Goal: Information Seeking & Learning: Compare options

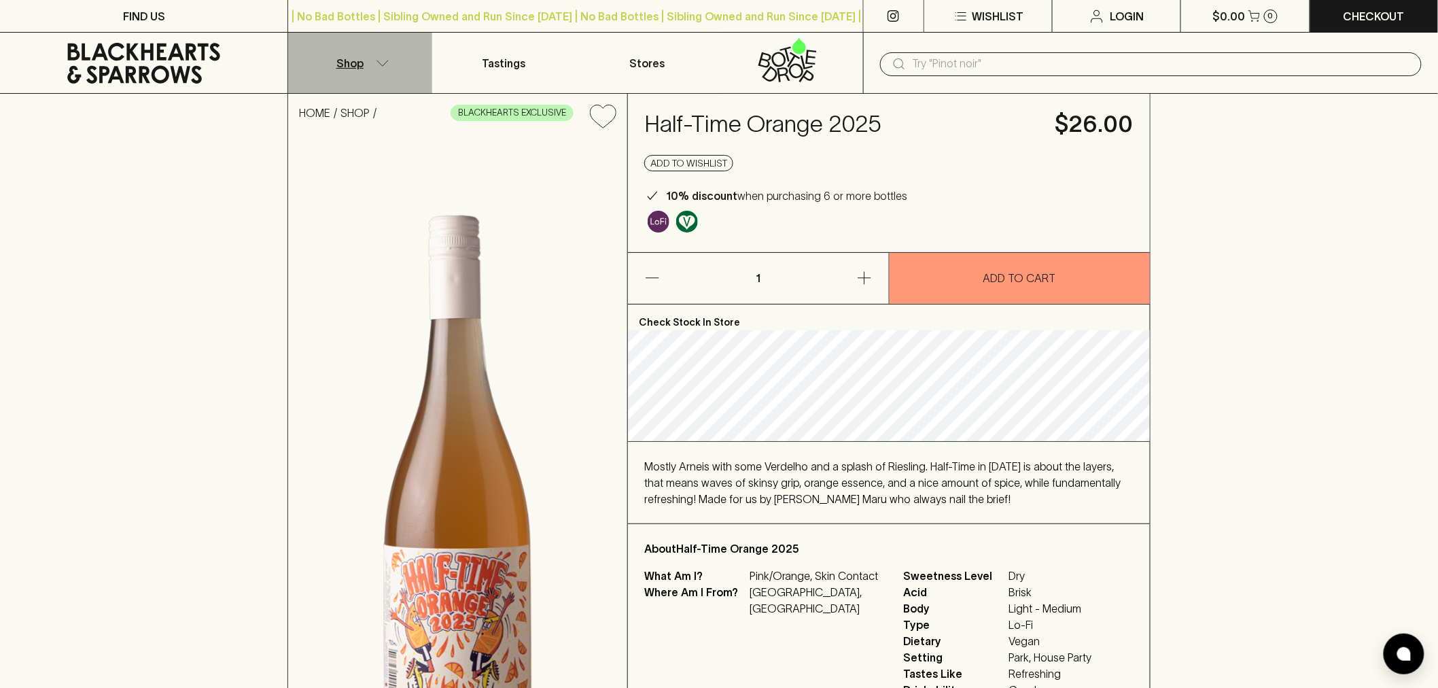
click at [381, 33] on button "Shop" at bounding box center [359, 63] width 143 height 60
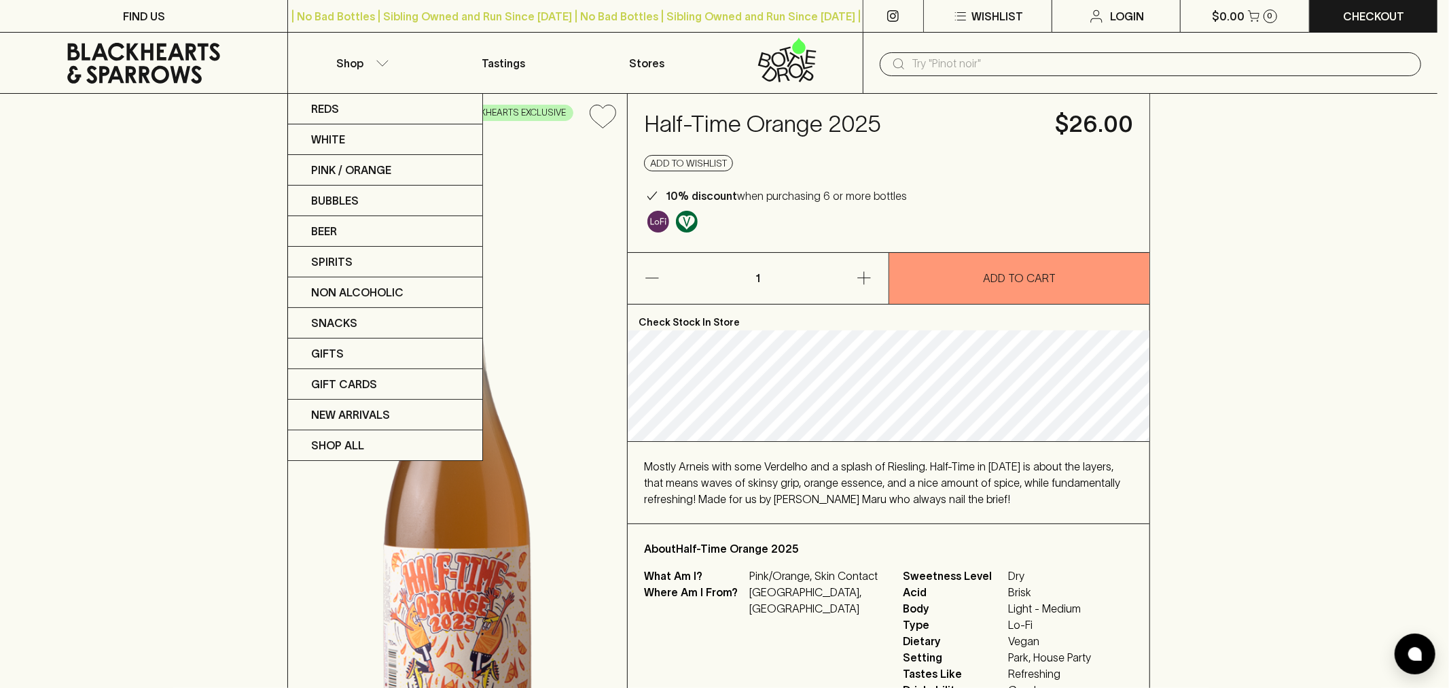
click at [1010, 71] on div at bounding box center [724, 344] width 1449 height 688
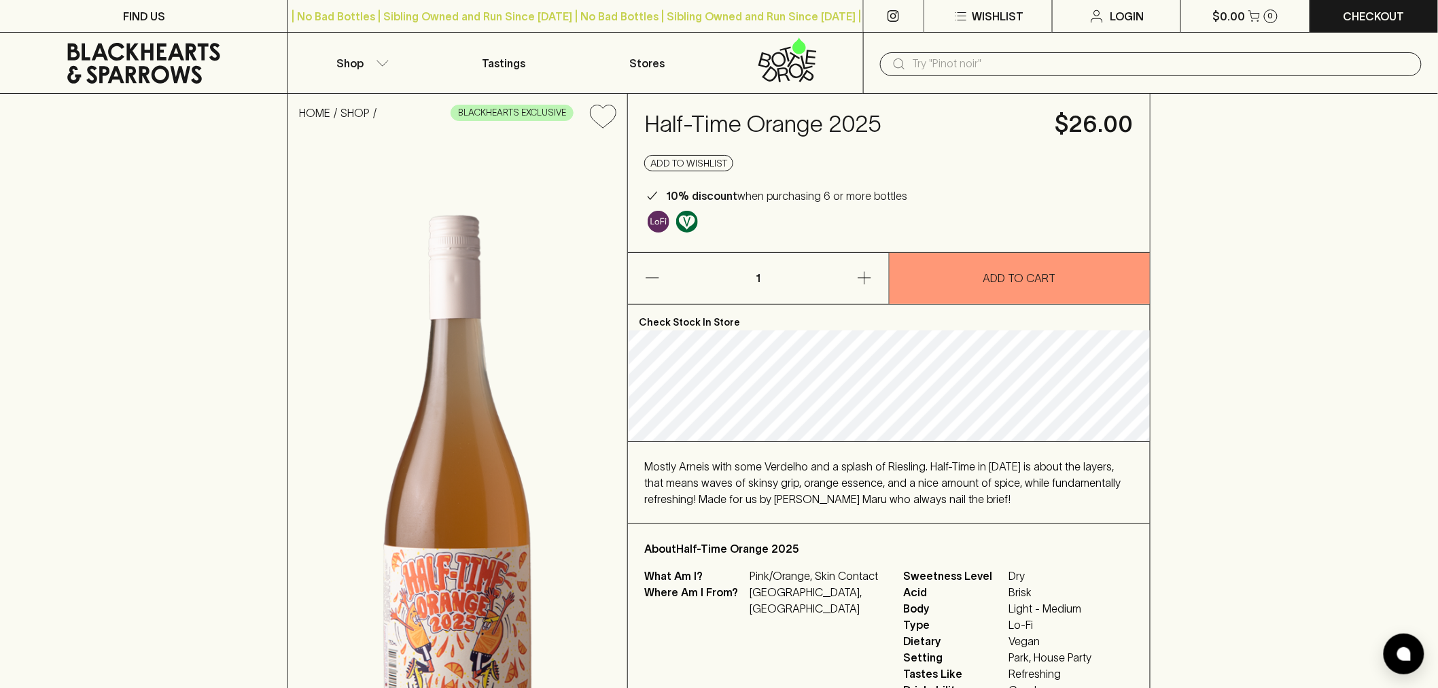
click at [1001, 52] on div "Reds White Pink / Orange Bubbles Beer Spirits Non Alcoholic Snacks Gifts Gift C…" at bounding box center [719, 344] width 1438 height 688
click at [999, 56] on input "text" at bounding box center [1161, 64] width 498 height 22
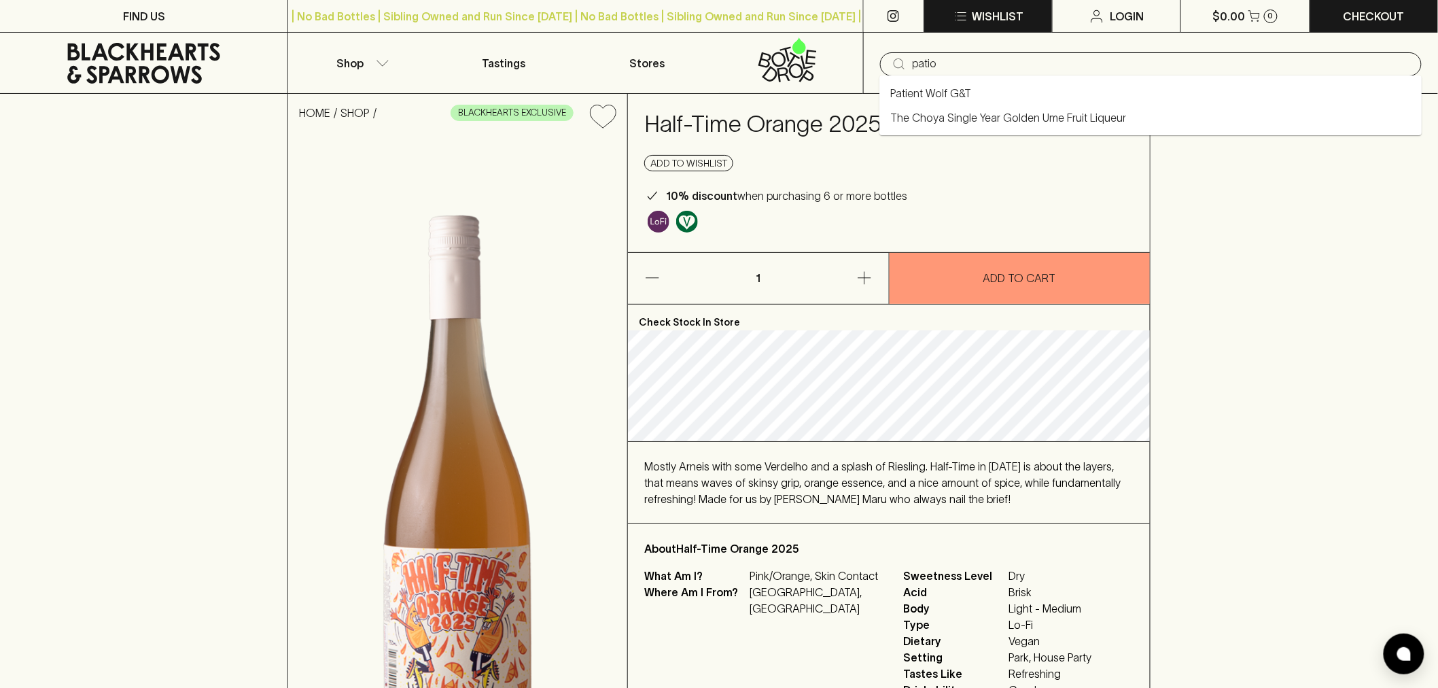
type input "patio"
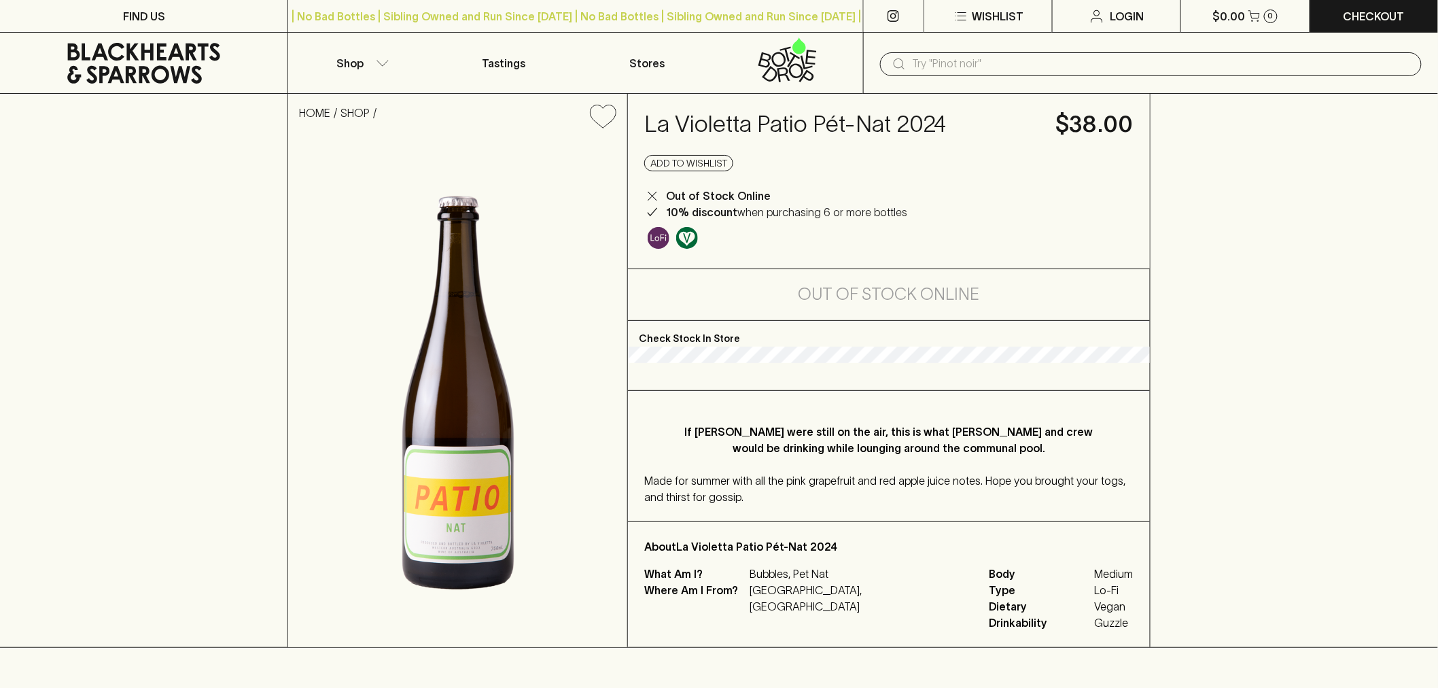
click at [798, 450] on p "If [PERSON_NAME] were still on the air, this is what [PERSON_NAME] and crew wou…" at bounding box center [888, 439] width 435 height 33
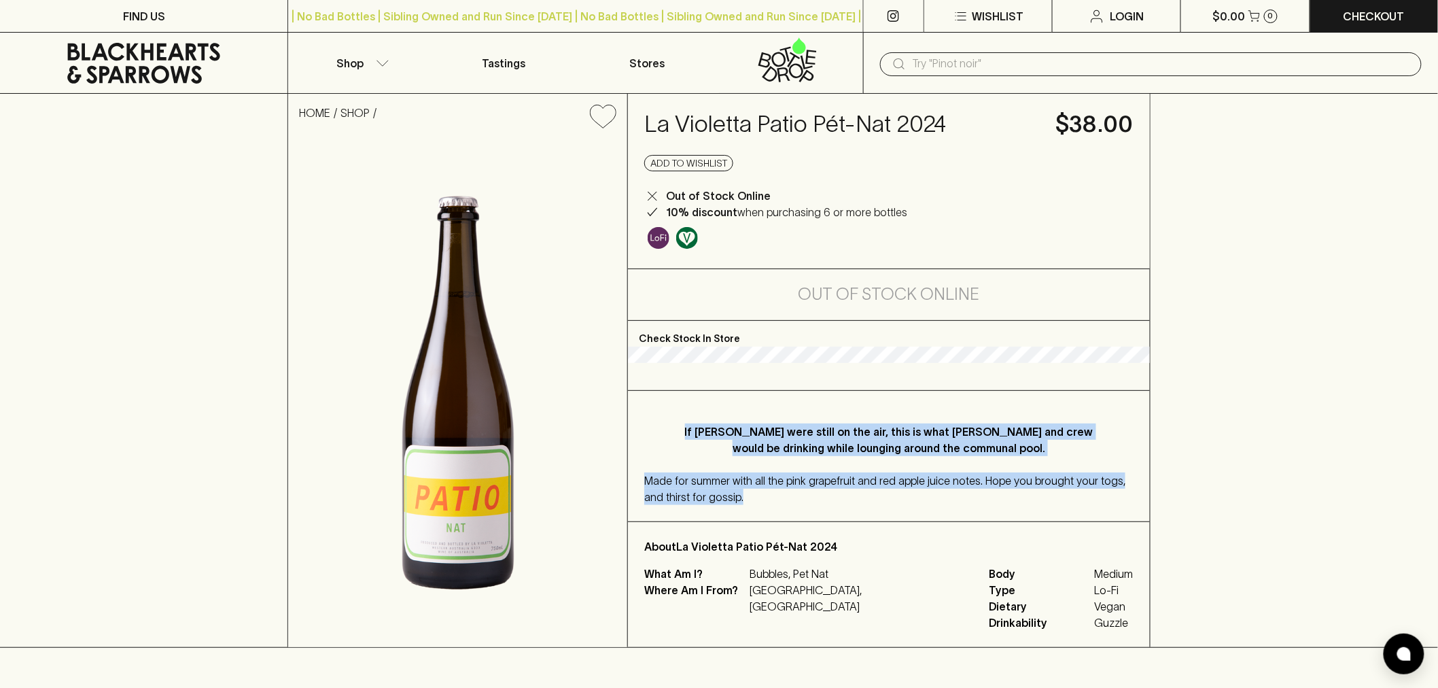
drag, startPoint x: 798, startPoint y: 450, endPoint x: 791, endPoint y: 485, distance: 35.3
click at [791, 485] on div "If [PERSON_NAME] were still on the air, this is what [PERSON_NAME] and crew wou…" at bounding box center [889, 456] width 522 height 130
click at [791, 484] on div "If [PERSON_NAME] were still on the air, this is what [PERSON_NAME] and crew wou…" at bounding box center [889, 456] width 522 height 130
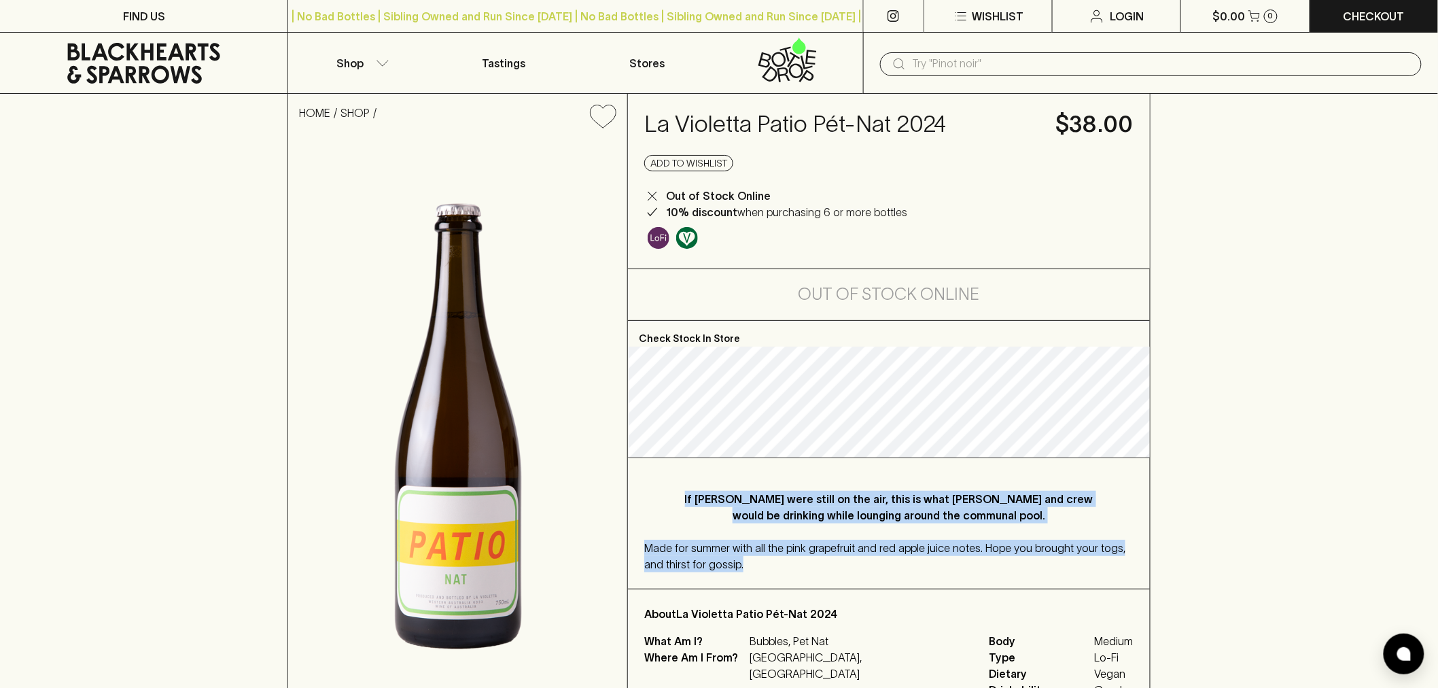
click at [709, 478] on div "If [PERSON_NAME] were still on the air, this is what [PERSON_NAME] and crew wou…" at bounding box center [889, 523] width 522 height 130
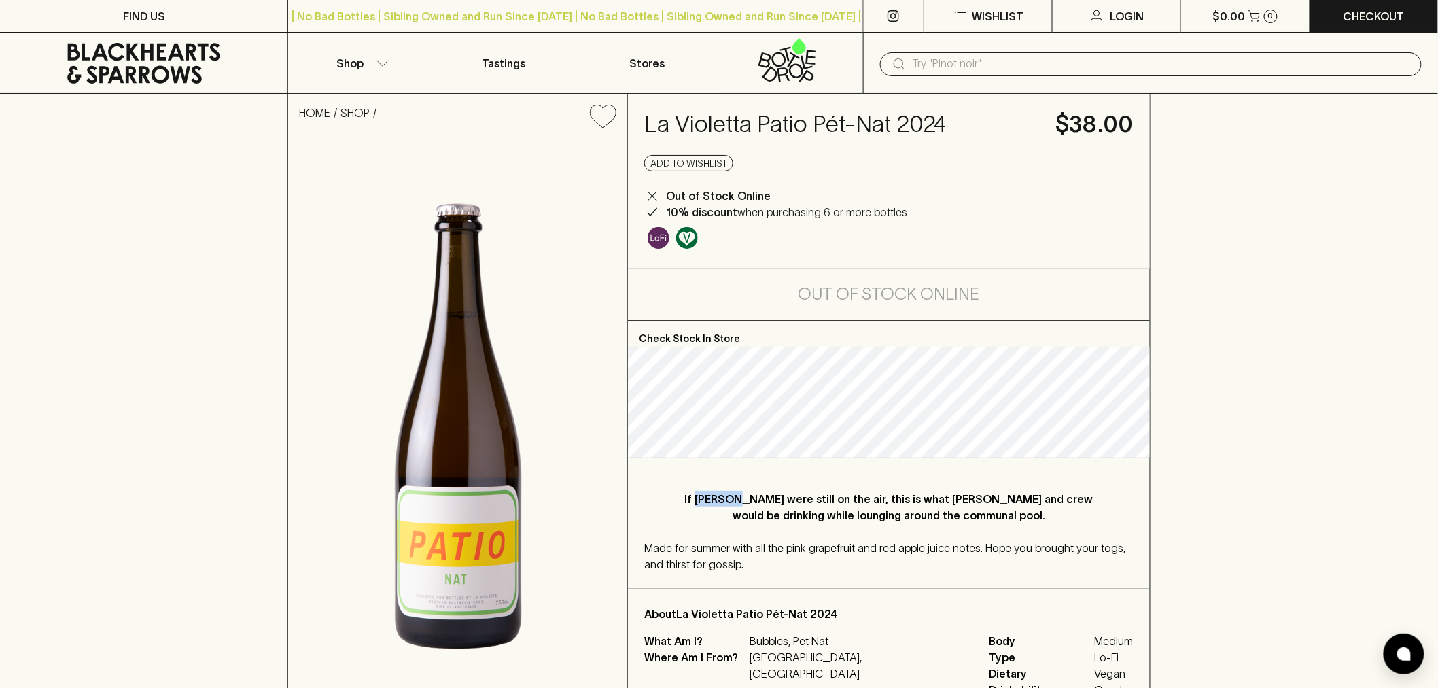
drag, startPoint x: 709, startPoint y: 478, endPoint x: 705, endPoint y: 467, distance: 12.5
click at [707, 474] on div "If [PERSON_NAME] were still on the air, this is what [PERSON_NAME] and crew wou…" at bounding box center [889, 523] width 522 height 130
click at [897, 496] on p "If [PERSON_NAME] were still on the air, this is what [PERSON_NAME] and crew wou…" at bounding box center [888, 507] width 435 height 33
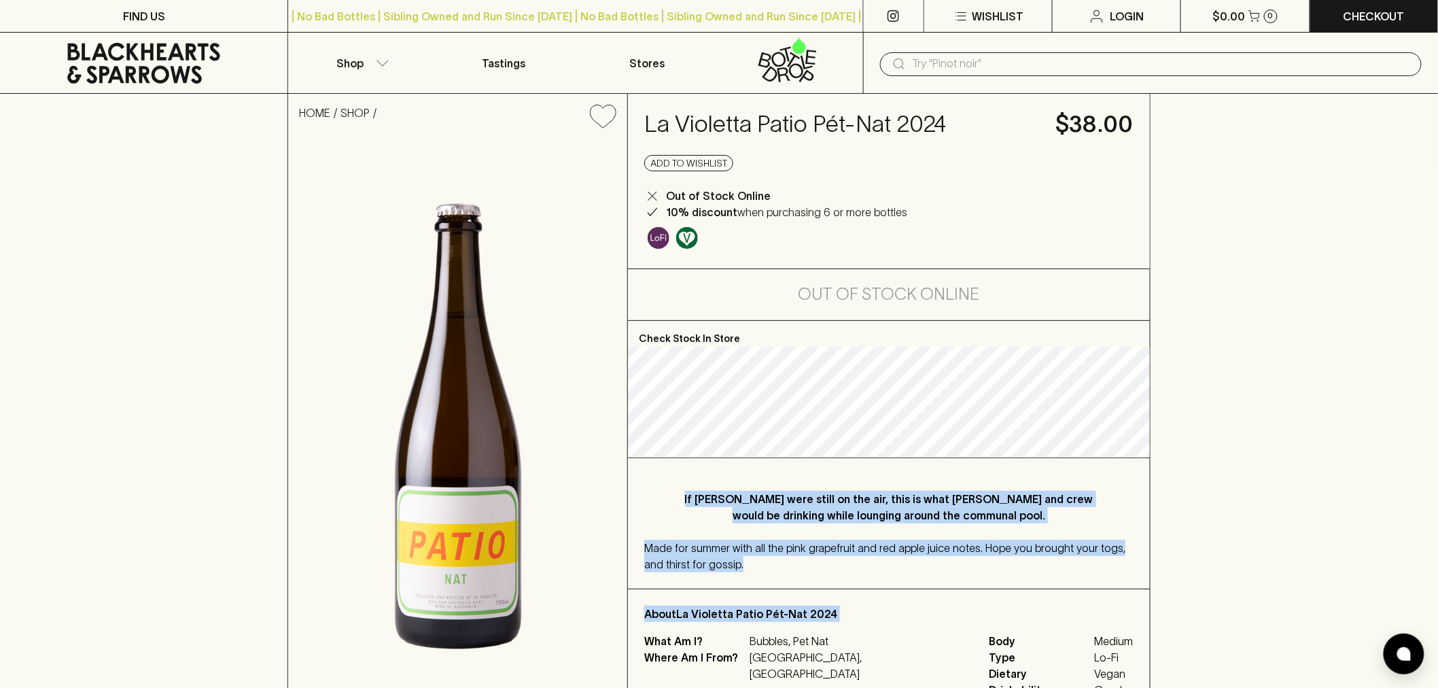
drag, startPoint x: 897, startPoint y: 496, endPoint x: 902, endPoint y: 601, distance: 105.4
click at [902, 601] on div "Check Stock In Store If [PERSON_NAME] were still on the air, this is what [PERS…" at bounding box center [889, 518] width 522 height 394
click at [850, 518] on p "If [PERSON_NAME] were still on the air, this is what [PERSON_NAME] and crew wou…" at bounding box center [888, 507] width 435 height 33
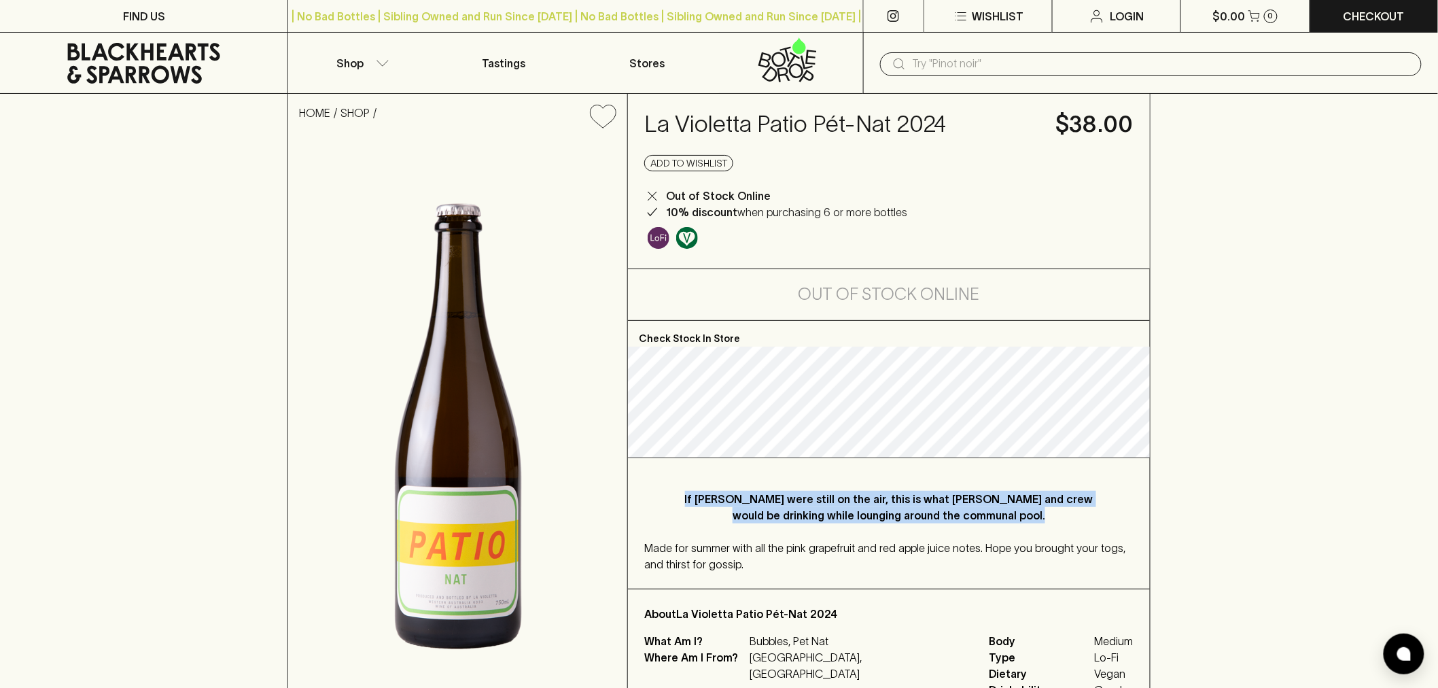
click at [850, 518] on p "If [PERSON_NAME] were still on the air, this is what [PERSON_NAME] and crew wou…" at bounding box center [888, 507] width 435 height 33
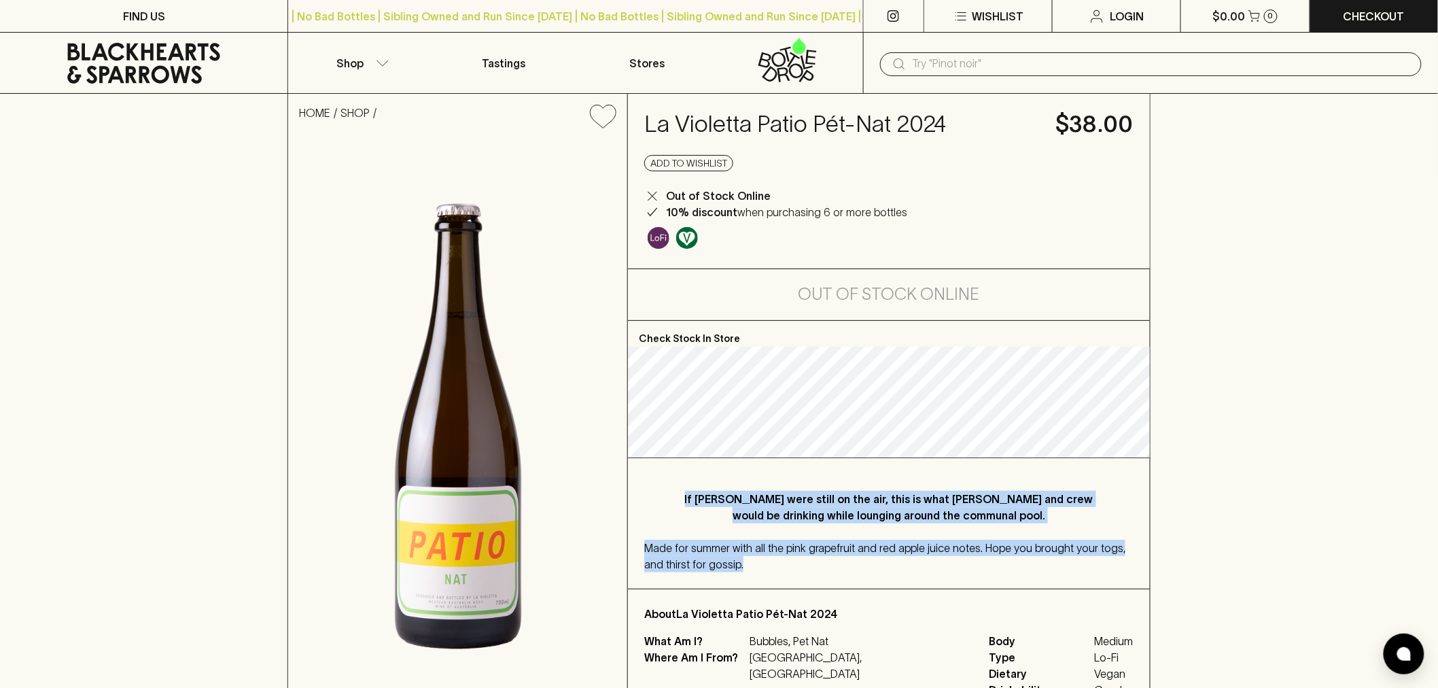
drag, startPoint x: 850, startPoint y: 518, endPoint x: 856, endPoint y: 541, distance: 23.9
click at [856, 541] on div "If [PERSON_NAME] were still on the air, this is what [PERSON_NAME] and crew wou…" at bounding box center [889, 523] width 522 height 130
click at [856, 542] on span "Made for summer with all the pink grapefruit and red apple juice notes. Hope yo…" at bounding box center [884, 555] width 481 height 29
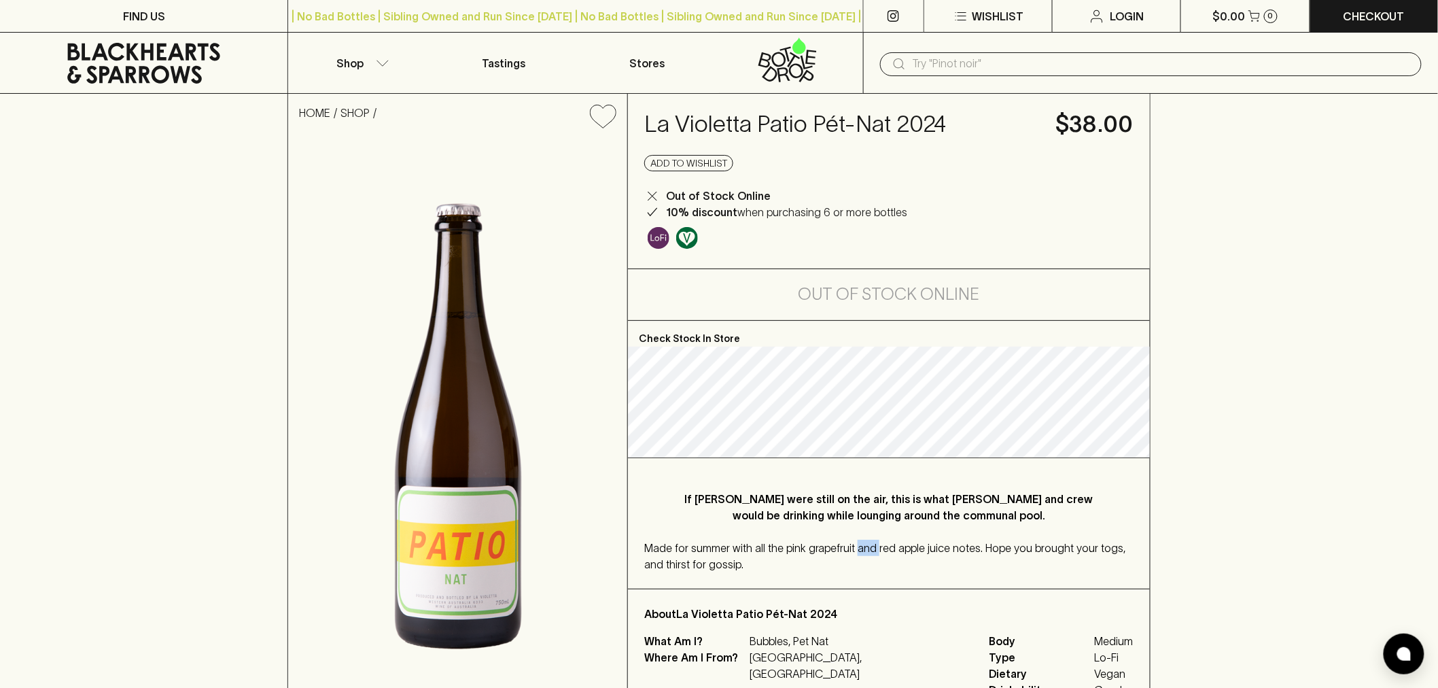
click at [856, 542] on span "Made for summer with all the pink grapefruit and red apple juice notes. Hope yo…" at bounding box center [884, 555] width 481 height 29
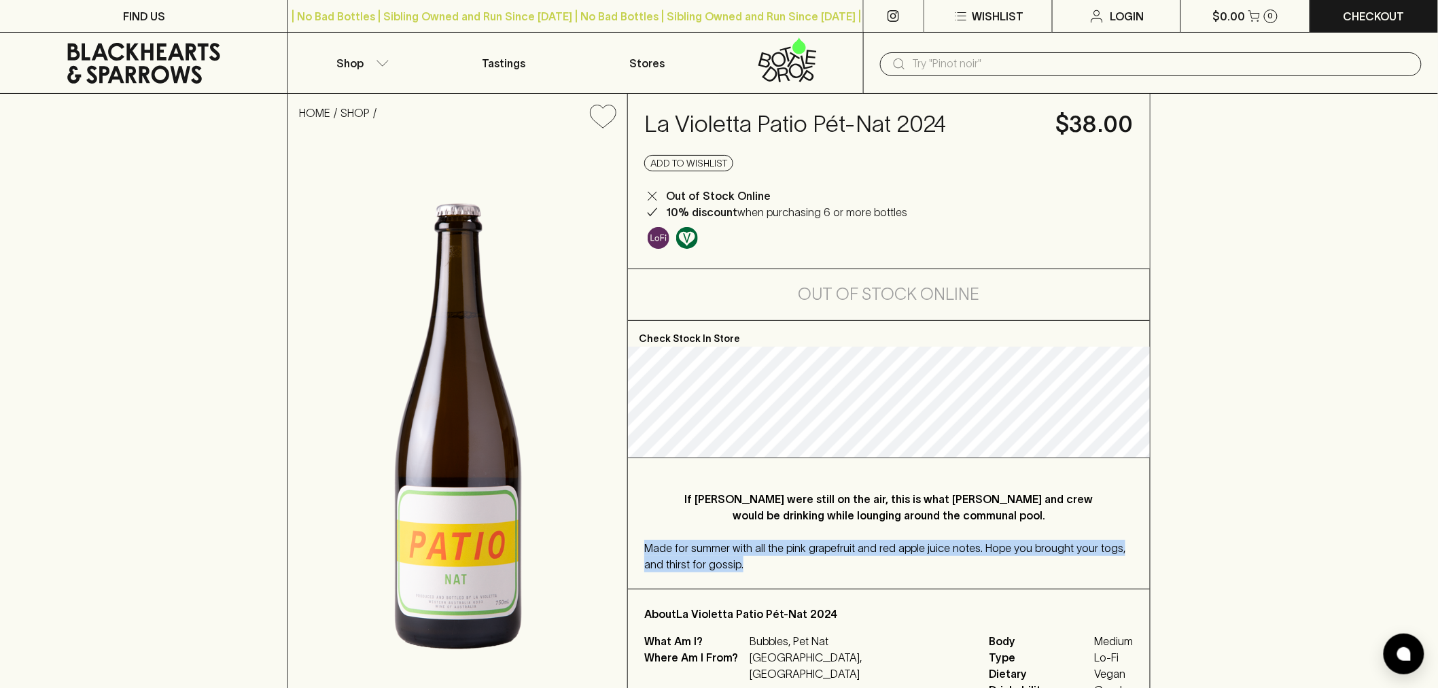
click at [856, 542] on span "Made for summer with all the pink grapefruit and red apple juice notes. Hope yo…" at bounding box center [884, 555] width 481 height 29
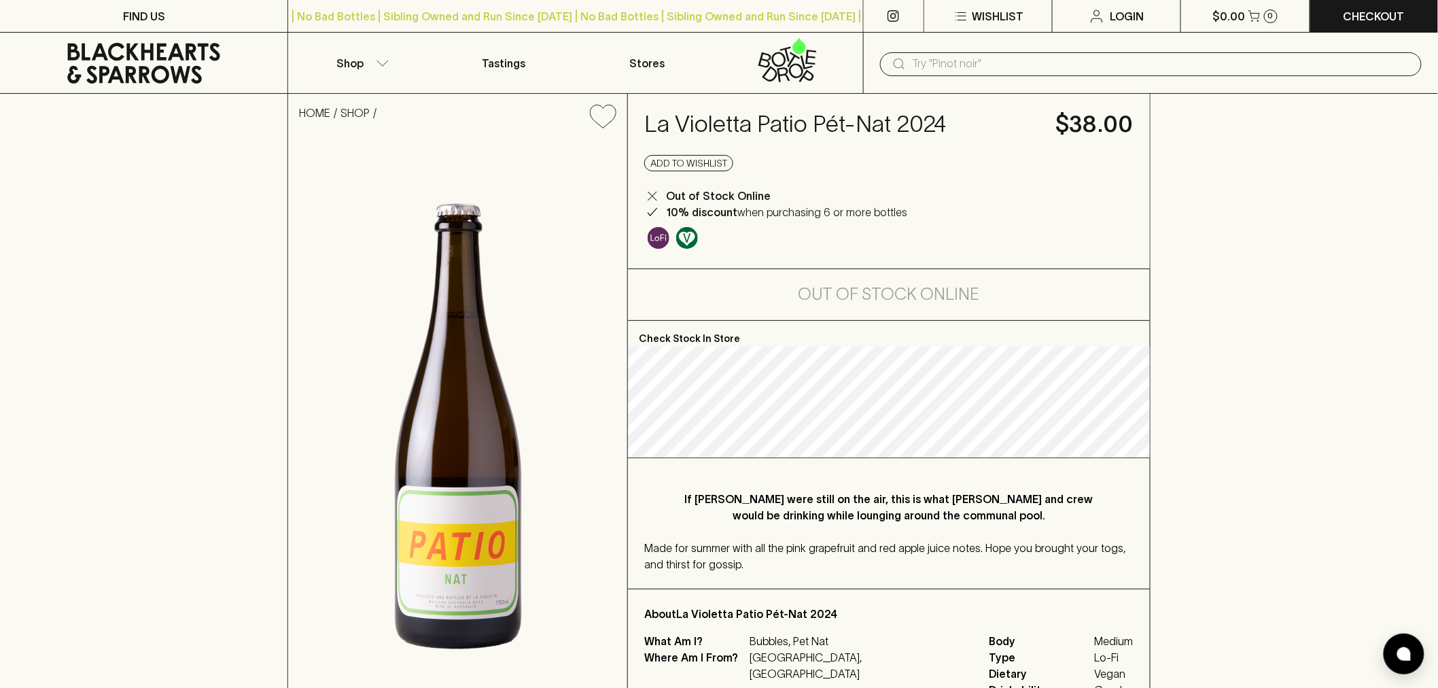
drag, startPoint x: 1282, startPoint y: 171, endPoint x: 1205, endPoint y: 130, distance: 86.9
click at [1282, 171] on div "HOME SHOP La Violetta Patio Pét-Nat 2024 $38.00 Add to wishlist Out of Stock On…" at bounding box center [719, 404] width 1438 height 621
click at [846, 115] on h4 "La Violetta Patio Pét-Nat 2024" at bounding box center [841, 124] width 395 height 29
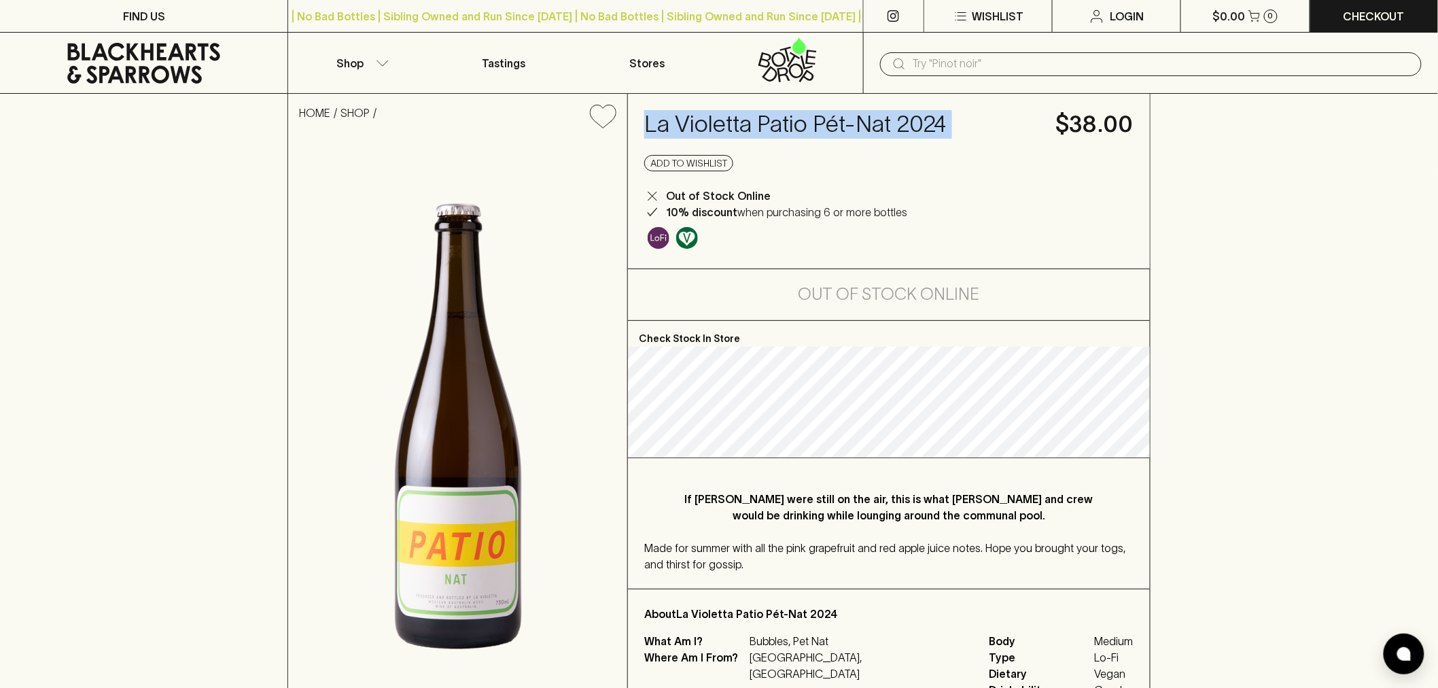
copy h4 "La Violetta Patio Pét-Nat 2024"
click at [722, 499] on p "If [PERSON_NAME] were still on the air, this is what [PERSON_NAME] and crew wou…" at bounding box center [888, 507] width 435 height 33
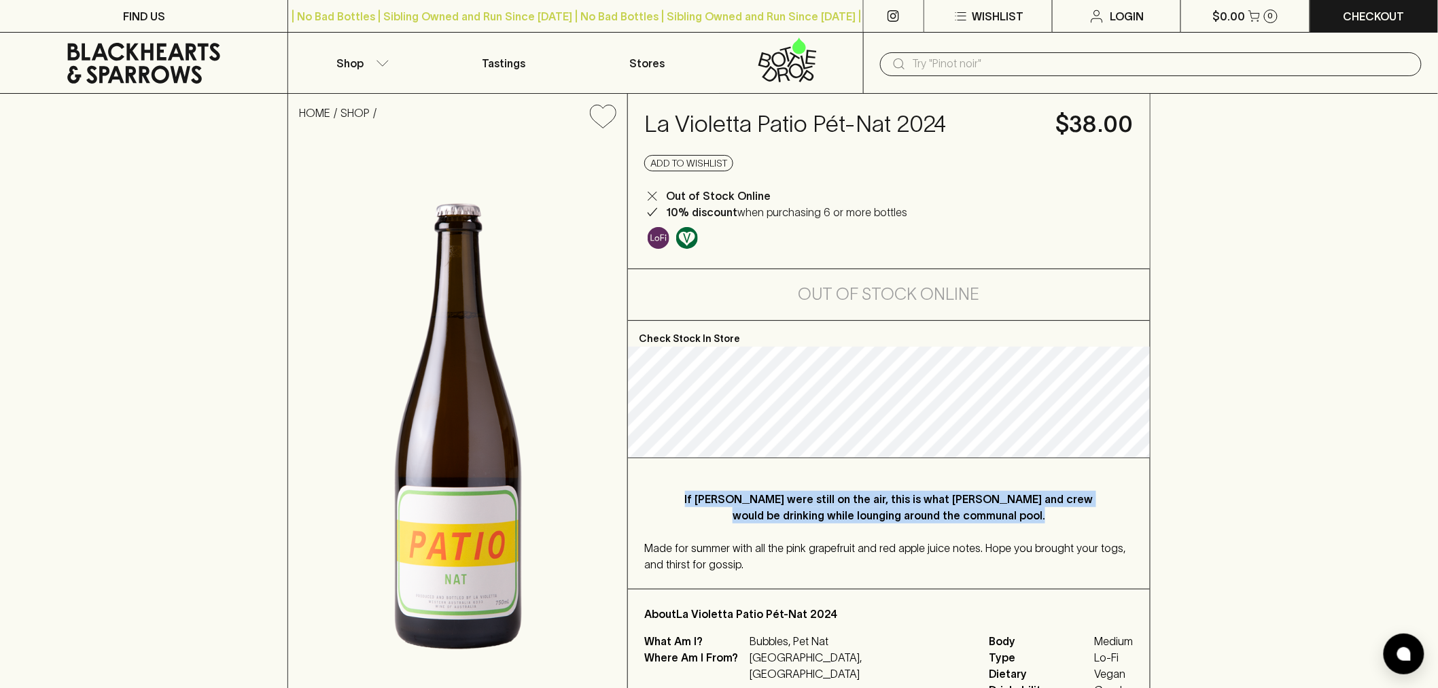
click at [722, 499] on p "If [PERSON_NAME] were still on the air, this is what [PERSON_NAME] and crew wou…" at bounding box center [888, 507] width 435 height 33
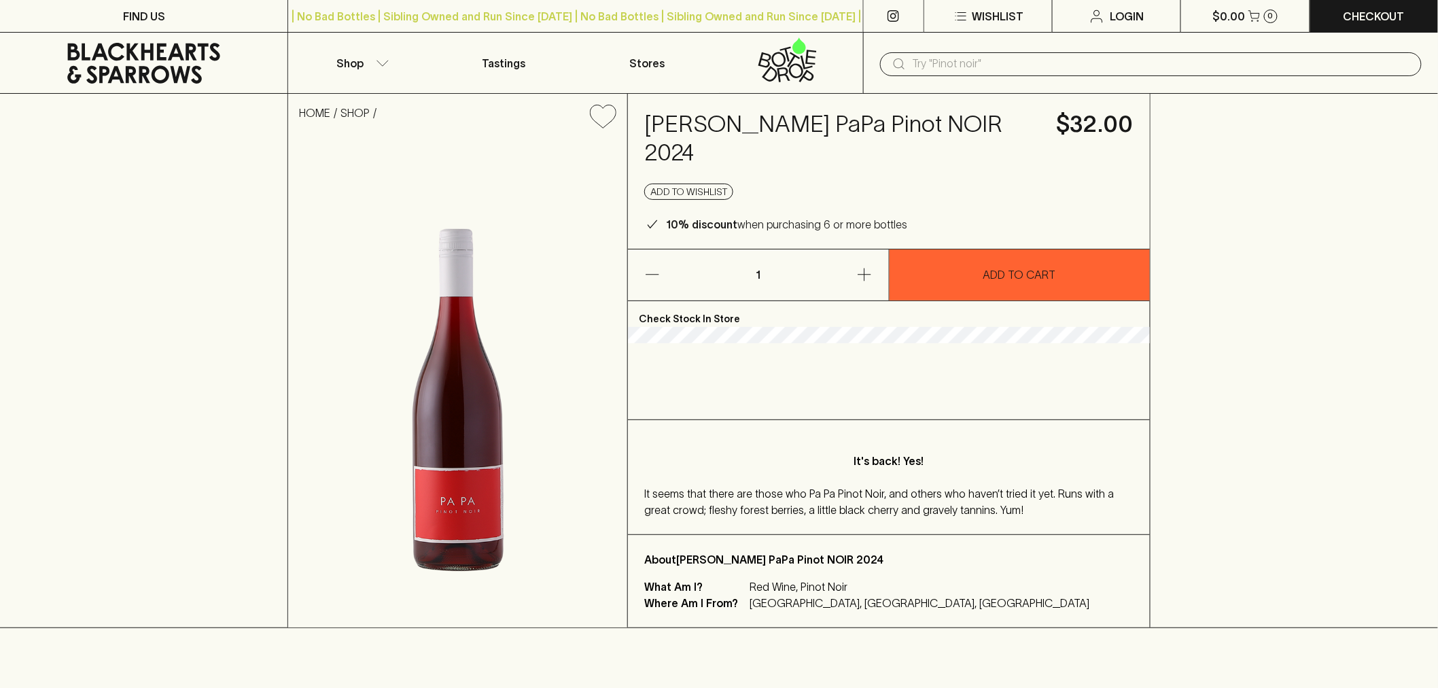
drag, startPoint x: 0, startPoint y: 0, endPoint x: 806, endPoint y: 496, distance: 946.1
click at [806, 496] on span "It seems that there are those who Pa Pa Pinot Noir, and others who haven’t trie…" at bounding box center [878, 501] width 469 height 29
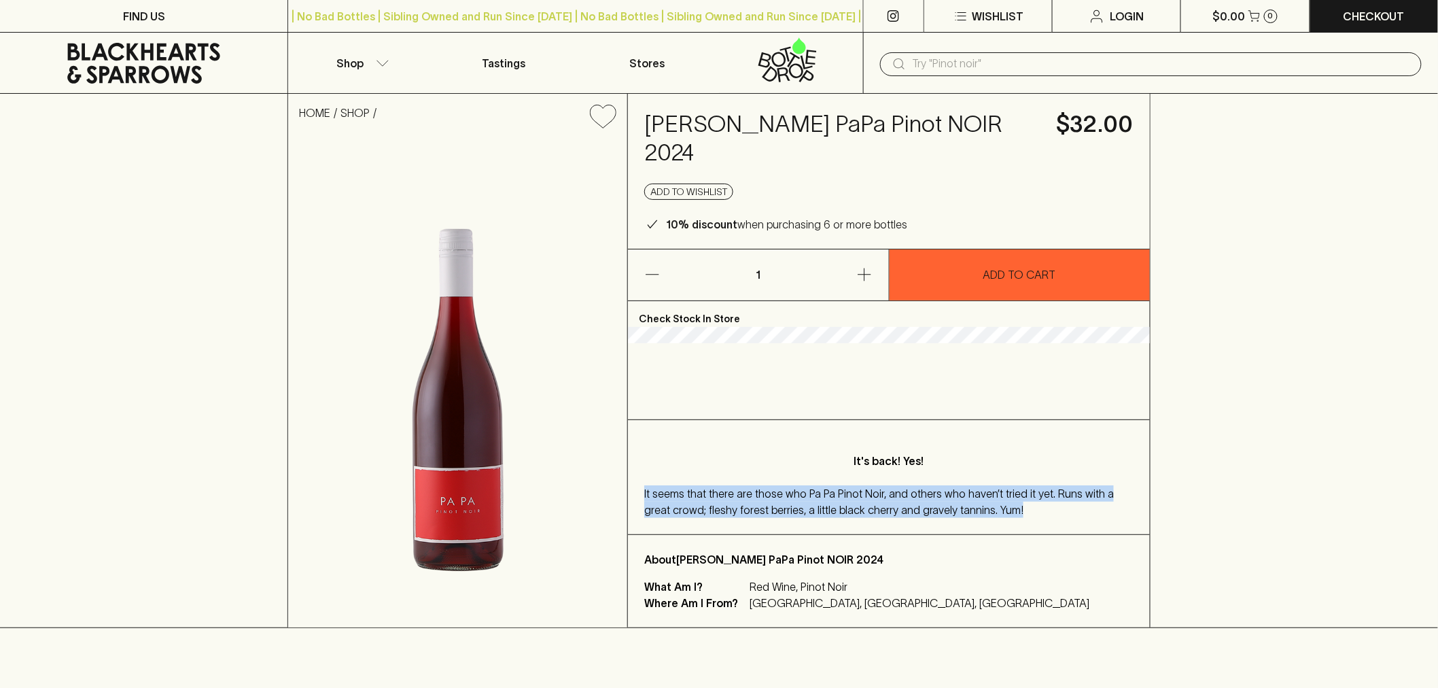
click at [806, 496] on span "It seems that there are those who Pa Pa Pinot Noir, and others who haven’t trie…" at bounding box center [878, 501] width 469 height 29
copy span "It seems that there are those who Pa Pa Pinot Noir, and others who haven’t trie…"
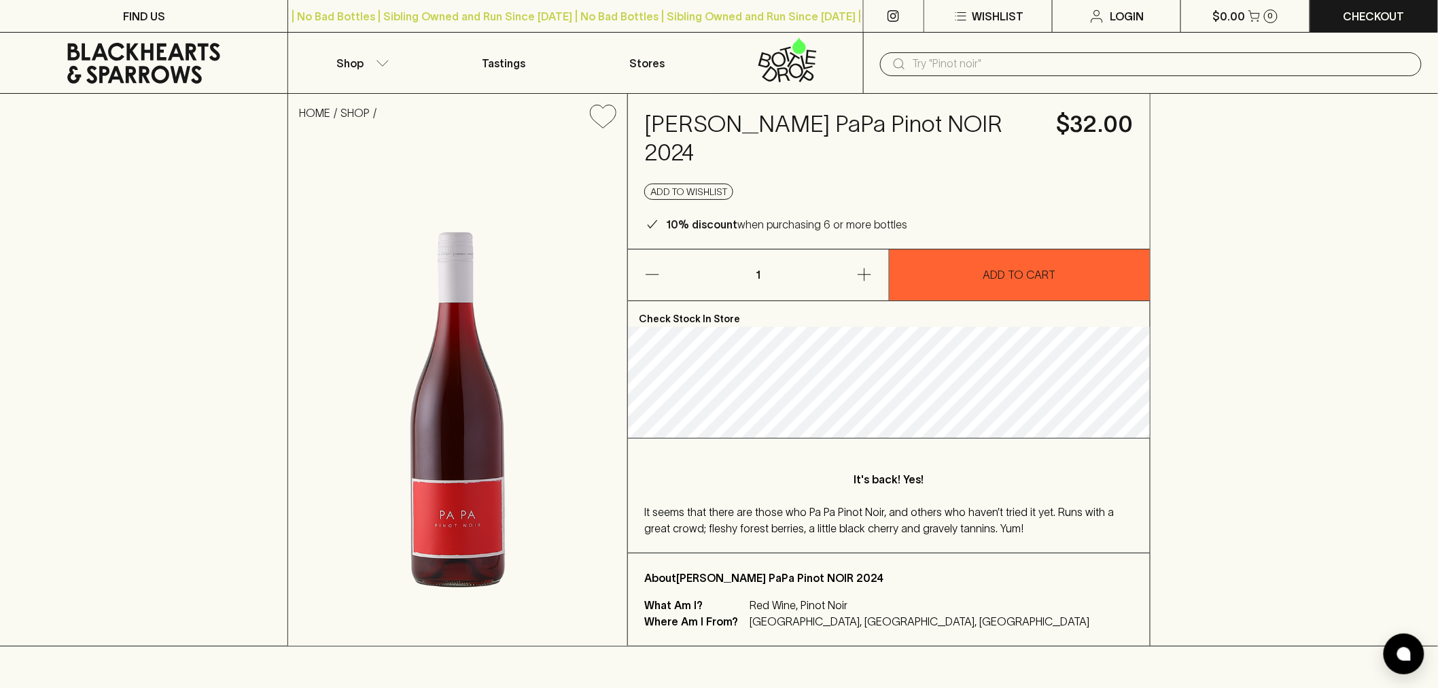
click at [1416, 353] on div "HOME SHOP [PERSON_NAME] PaPa Pinot NOIR 2024 $32.00 Add to wishlist 10% discoun…" at bounding box center [719, 370] width 1438 height 552
click at [997, 531] on div "It seems that there are those who Pa Pa Pinot Noir, and others who haven’t trie…" at bounding box center [888, 519] width 489 height 33
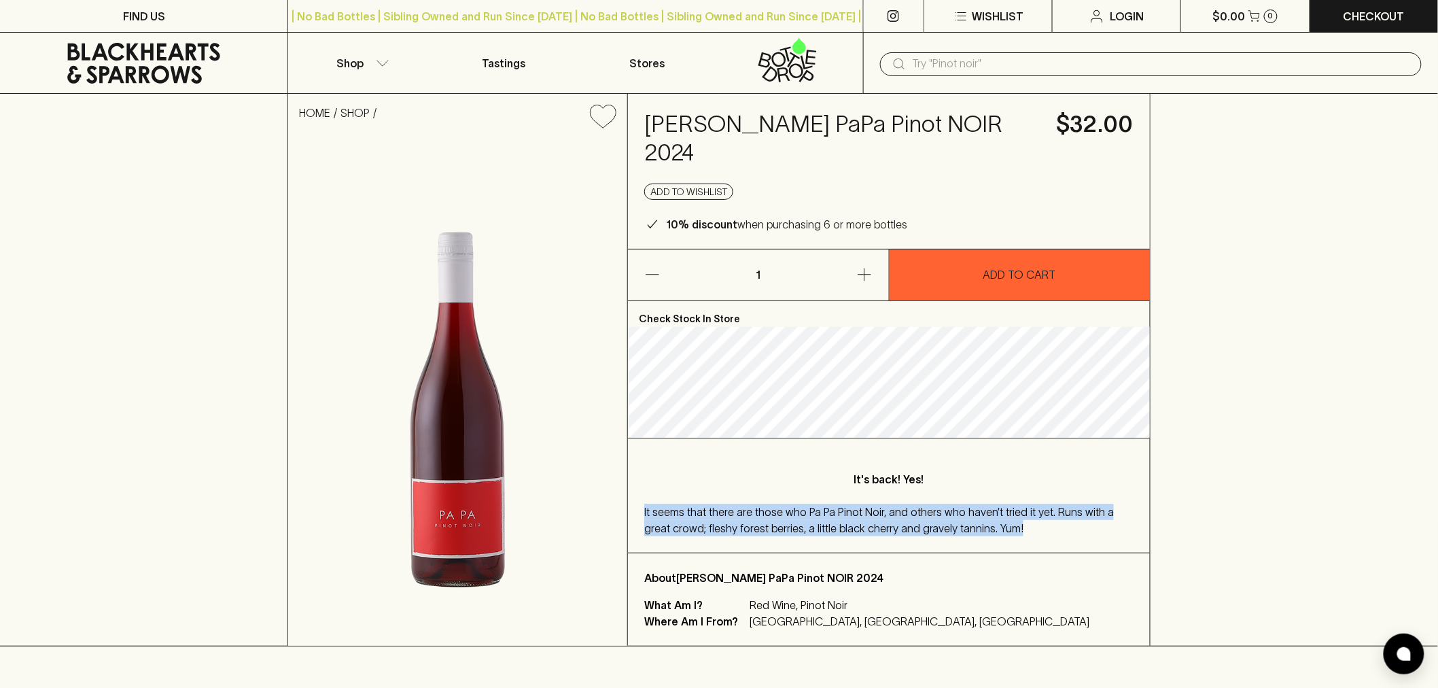
click at [997, 531] on div "It seems that there are those who Pa Pa Pinot Noir, and others who haven’t trie…" at bounding box center [888, 519] width 489 height 33
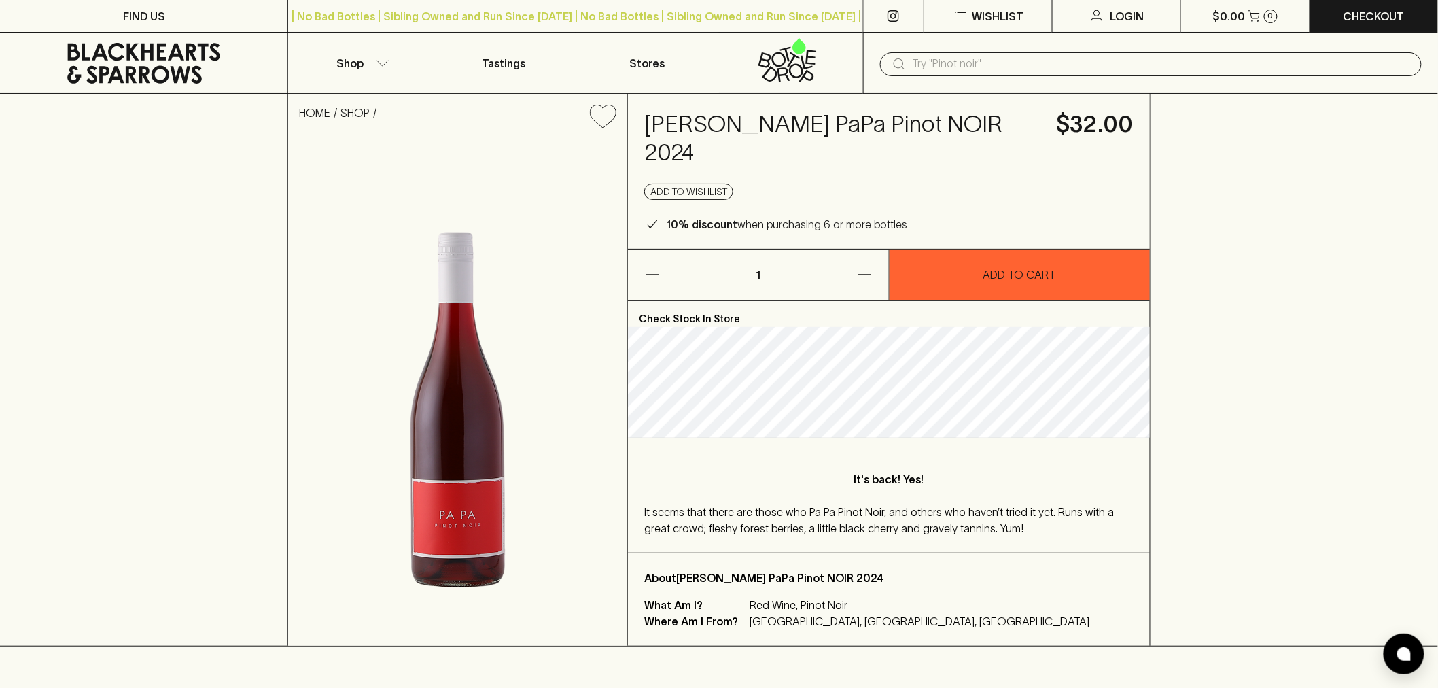
click at [1247, 355] on div "HOME SHOP Xavier Goodridge PaPa Pinot NOIR 2024 $32.00 Add to wishlist 10% disc…" at bounding box center [719, 370] width 1438 height 552
click at [1410, 206] on div "HOME SHOP Xavier Goodridge PaPa Pinot NOIR 2024 $32.00 Add to wishlist 10% disc…" at bounding box center [719, 370] width 1438 height 552
click at [573, 594] on img at bounding box center [457, 392] width 339 height 506
click at [369, 404] on img at bounding box center [457, 392] width 339 height 506
click at [878, 520] on div "It seems that there are those who Pa Pa Pinot Noir, and others who haven’t trie…" at bounding box center [888, 519] width 489 height 33
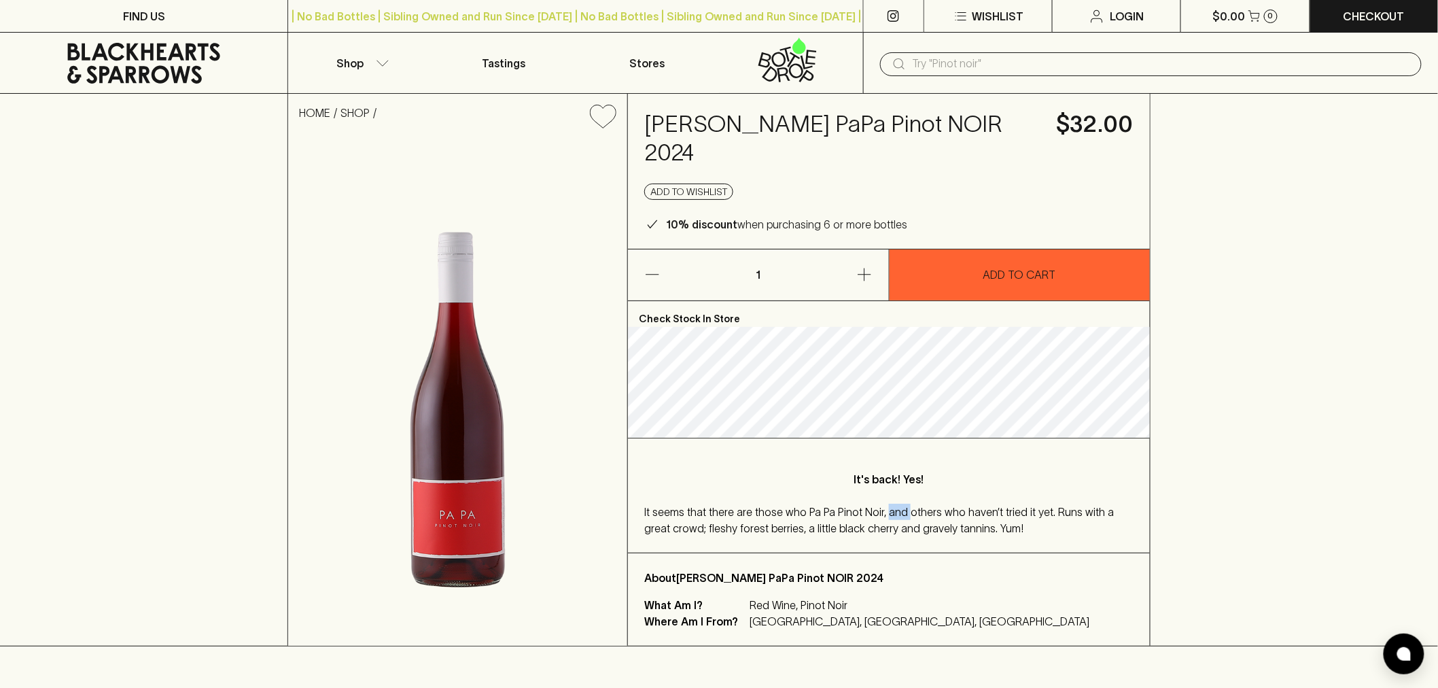
click at [878, 520] on div "It seems that there are those who Pa Pa Pinot Noir, and others who haven’t trie…" at bounding box center [888, 519] width 489 height 33
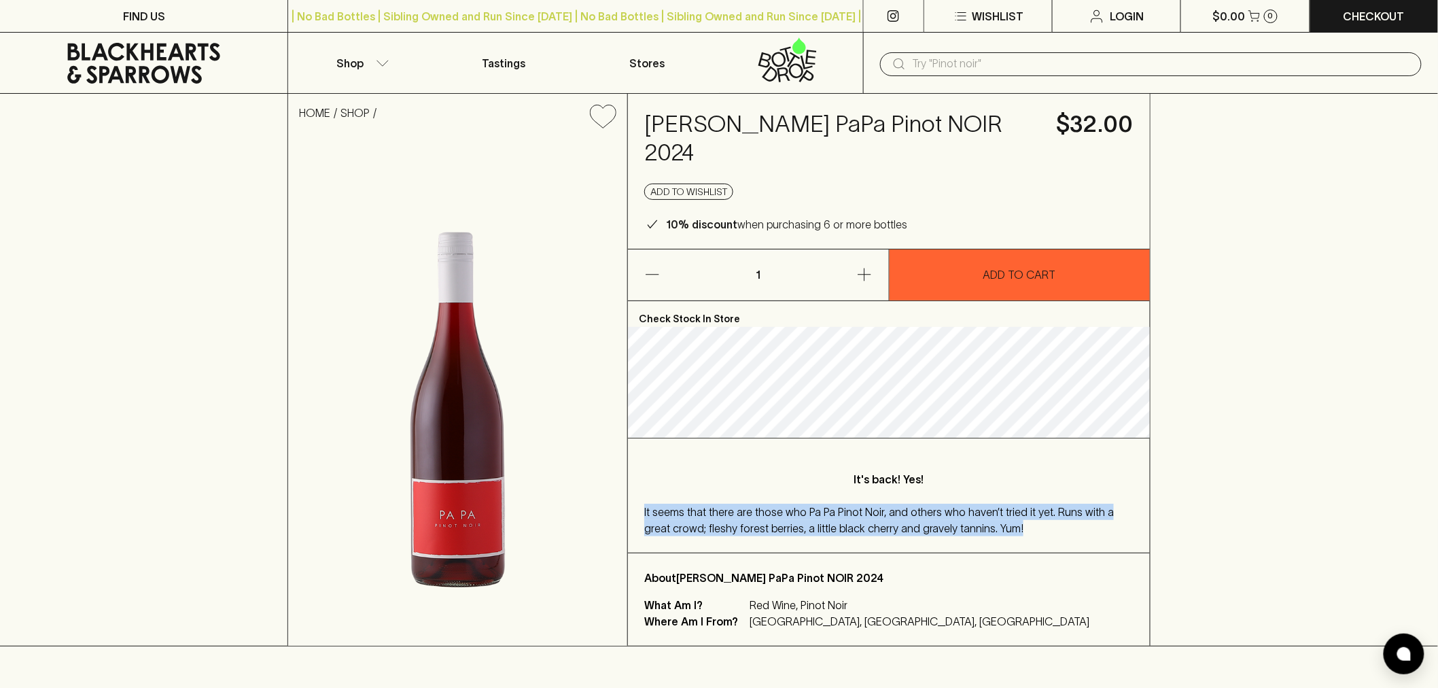
click at [878, 520] on div "It seems that there are those who Pa Pa Pinot Noir, and others who haven’t trie…" at bounding box center [888, 519] width 489 height 33
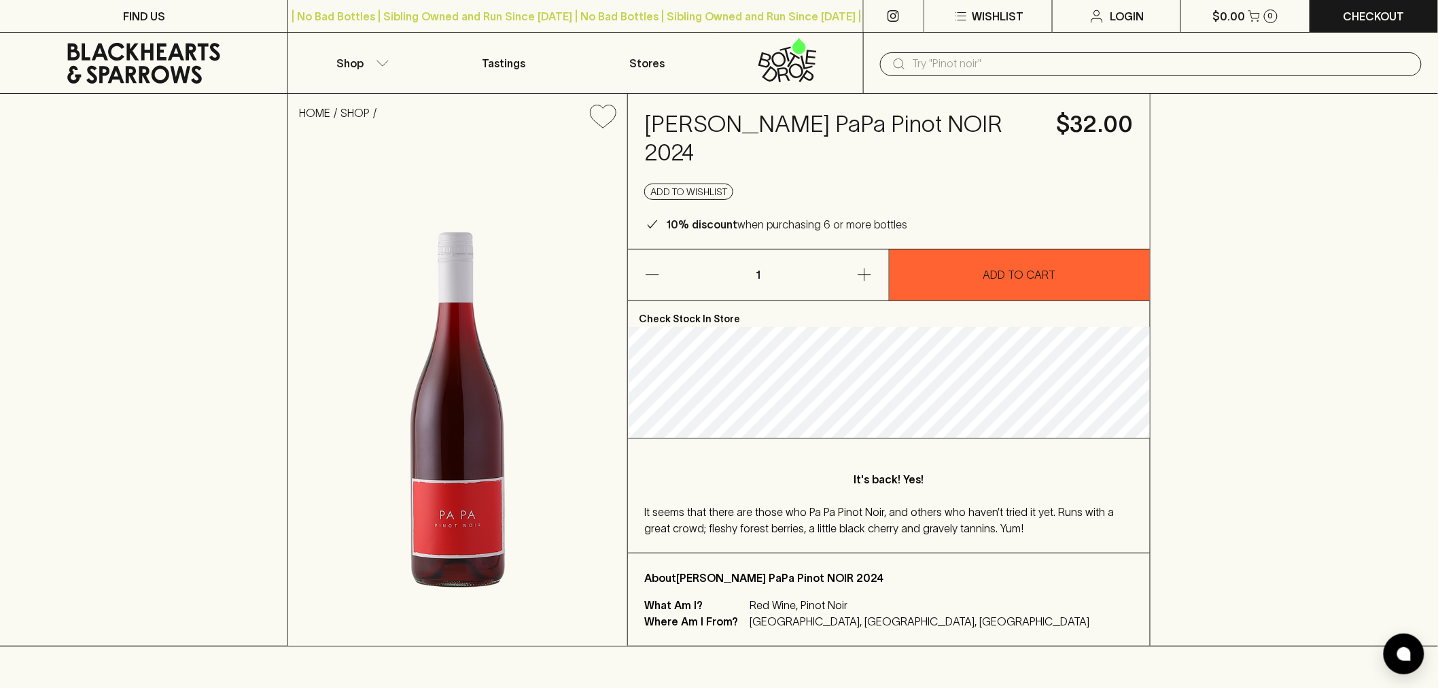
click at [1352, 412] on div "HOME SHOP Xavier Goodridge PaPa Pinot NOIR 2024 $32.00 Add to wishlist 10% disc…" at bounding box center [719, 370] width 1438 height 552
click at [874, 118] on h4 "Xavier Goodridge PaPa Pinot NOIR 2024" at bounding box center [842, 138] width 396 height 57
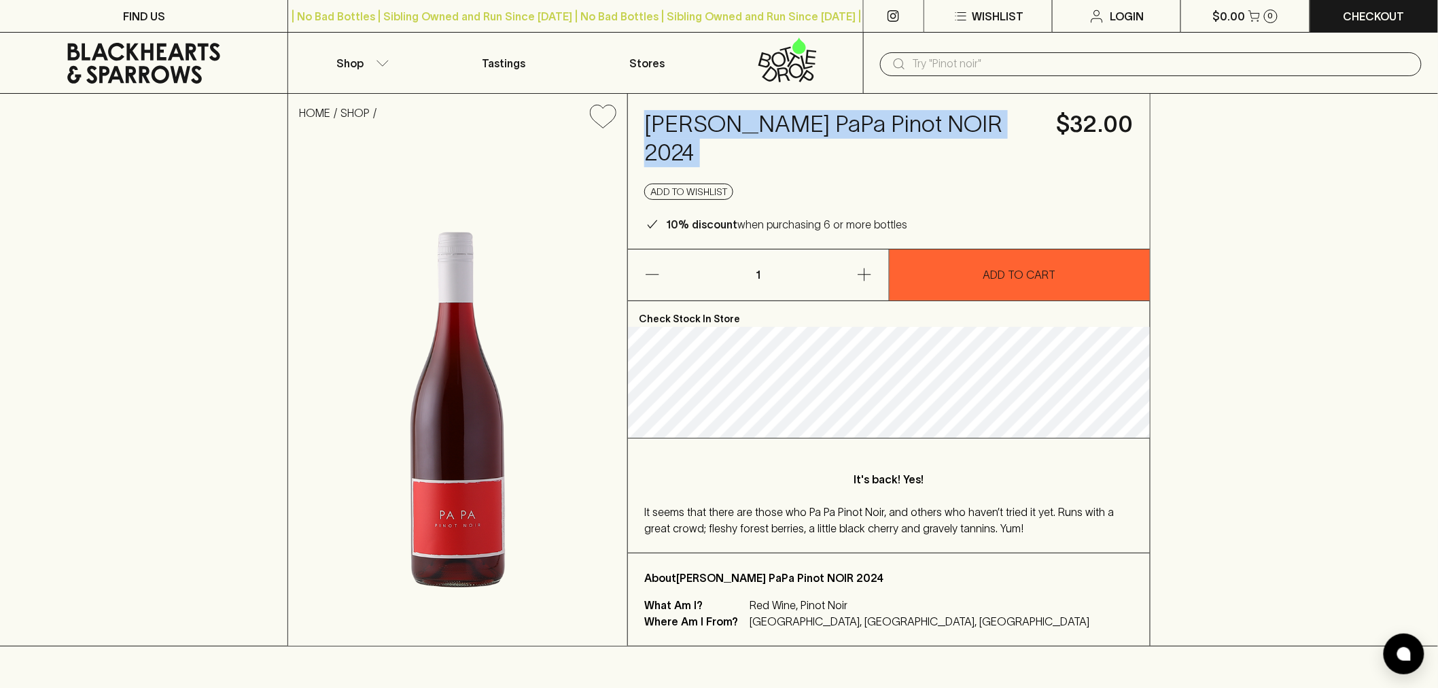
click at [874, 118] on h4 "Xavier Goodridge PaPa Pinot NOIR 2024" at bounding box center [842, 138] width 396 height 57
copy h4 "Xavier Goodridge PaPa Pinot NOIR 2024"
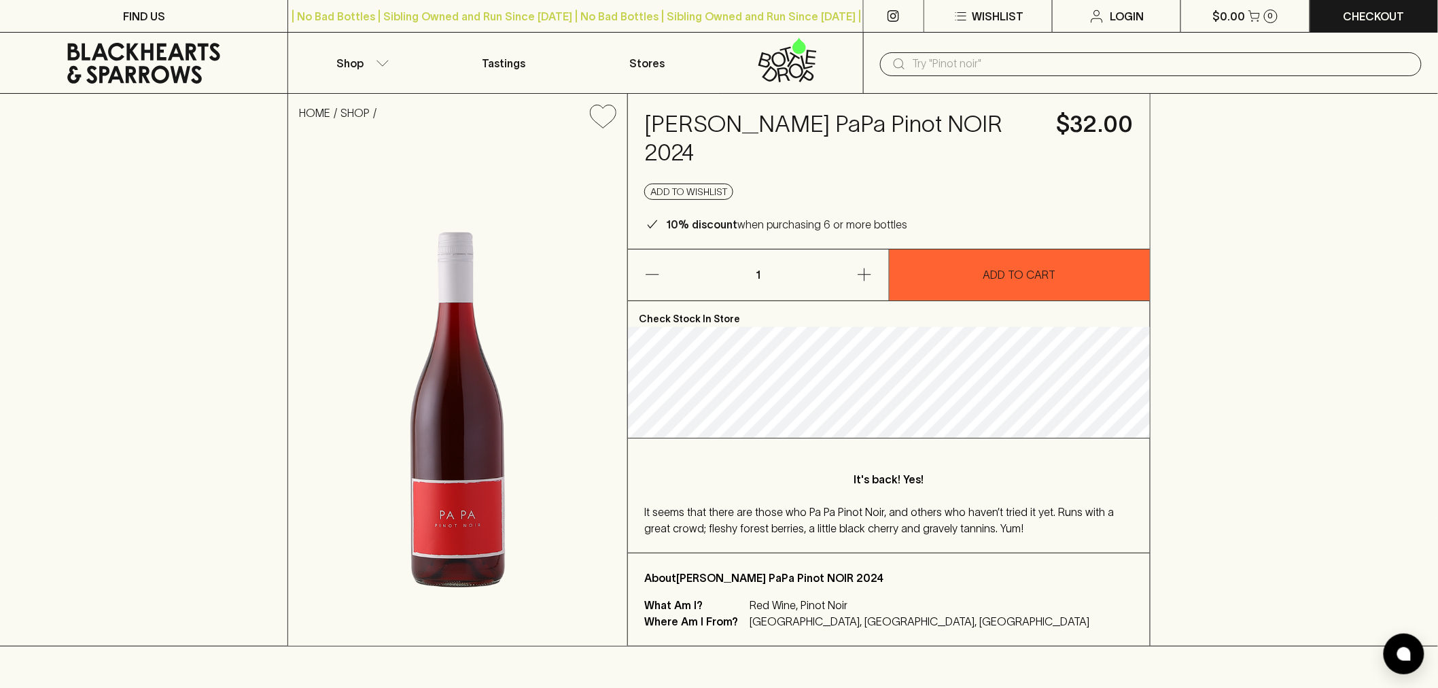
click at [1283, 431] on div "HOME SHOP Xavier Goodridge PaPa Pinot NOIR 2024 $32.00 Add to wishlist 10% disc…" at bounding box center [719, 370] width 1438 height 552
